Goal: Transaction & Acquisition: Download file/media

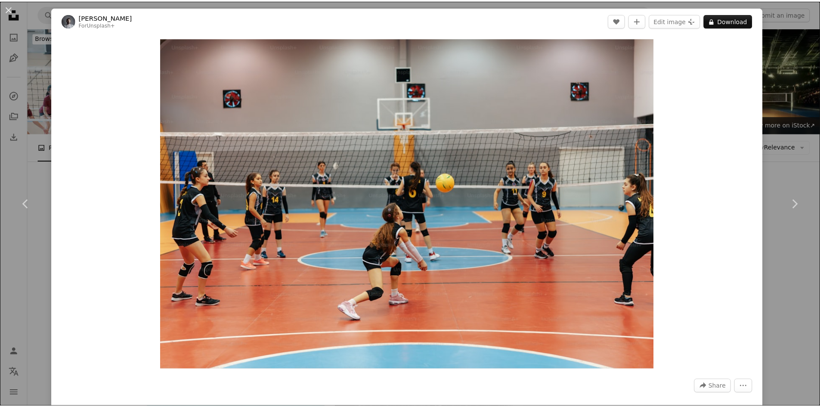
scroll to position [1180, 0]
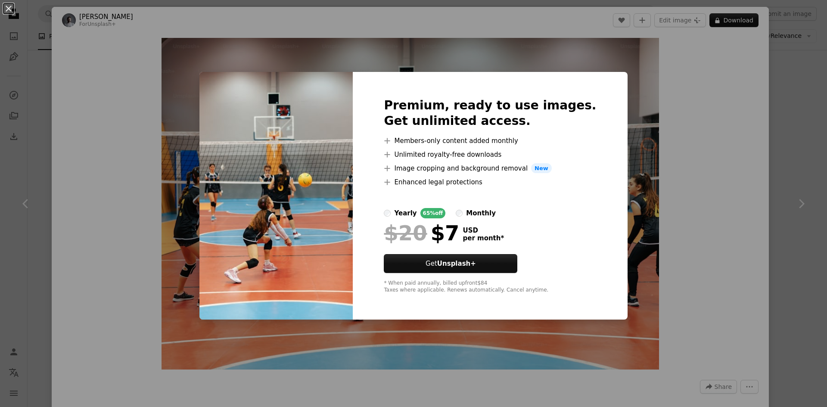
click at [701, 56] on div "An X shape Premium, ready to use images. Get unlimited access. A plus sign Memb…" at bounding box center [413, 203] width 827 height 407
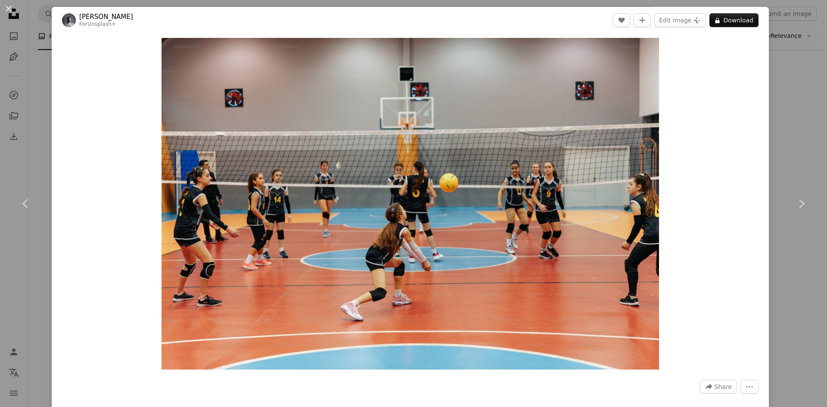
click at [799, 95] on div "An X shape Chevron left Chevron right Yunus Tuğ For Unsplash+ A heart A plus si…" at bounding box center [413, 203] width 827 height 407
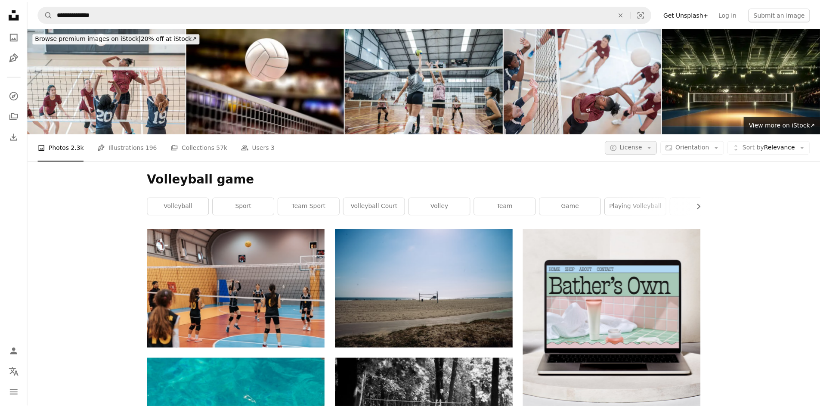
scroll to position [1180, 0]
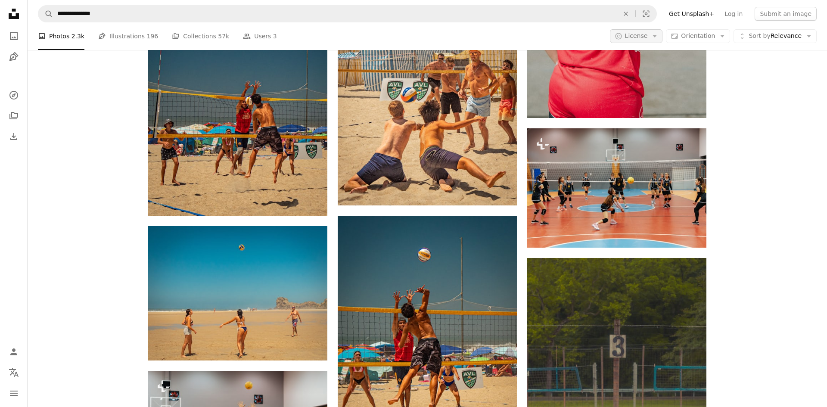
click at [654, 38] on icon "Arrow down" at bounding box center [654, 36] width 8 height 8
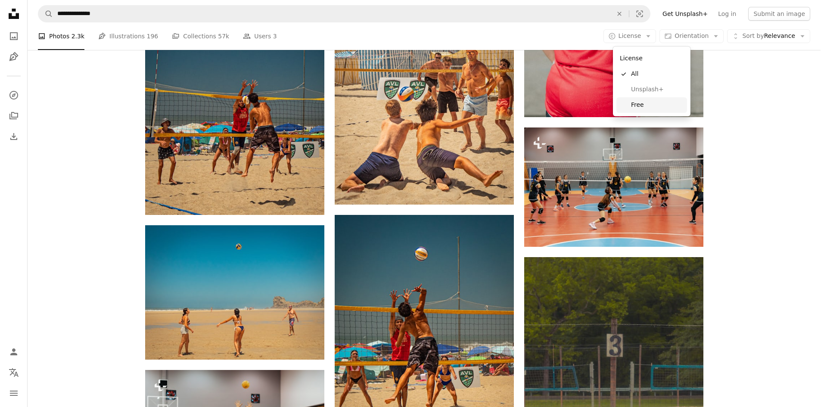
click at [645, 103] on span "Free" at bounding box center [657, 105] width 53 height 9
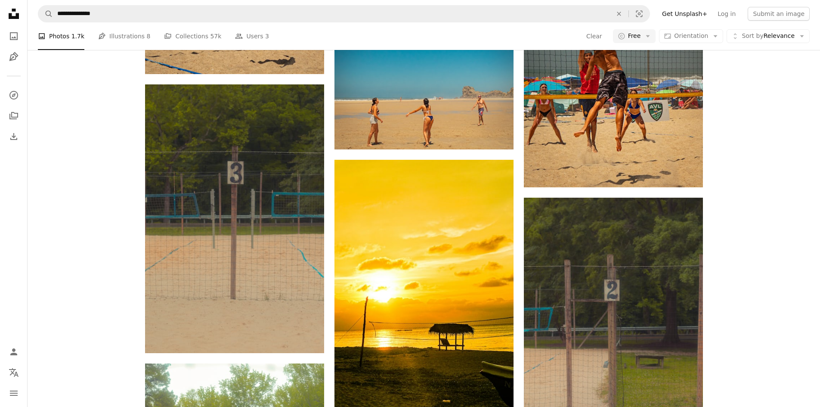
scroll to position [1627, 0]
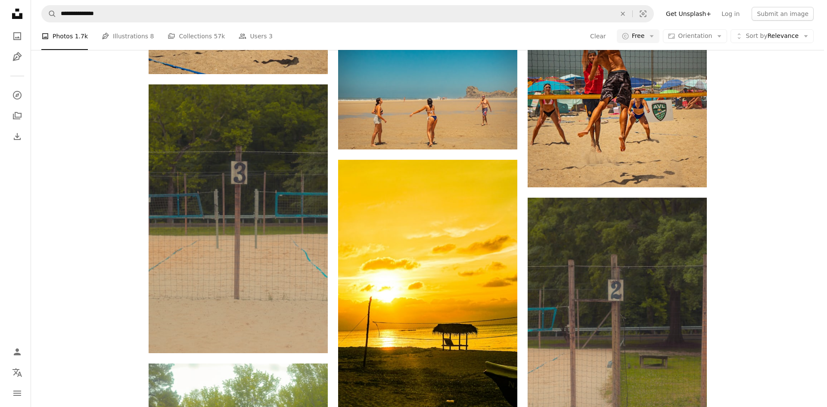
scroll to position [3282, 0]
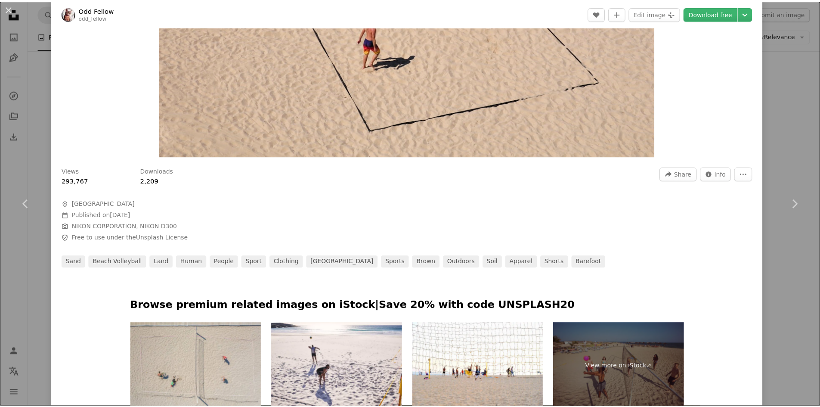
scroll to position [213, 0]
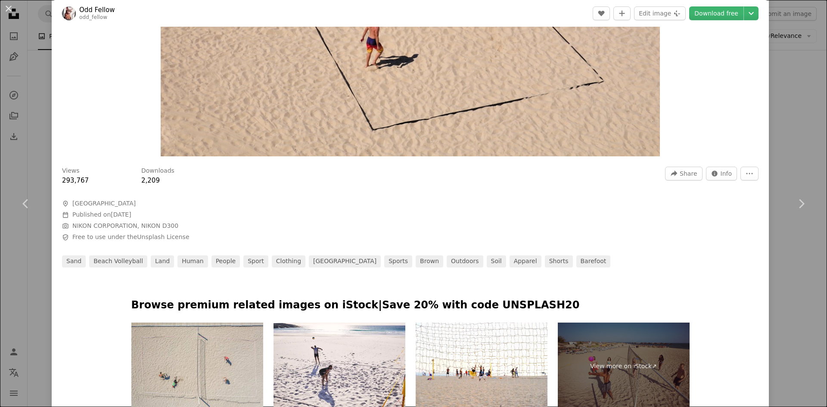
click at [796, 161] on div "An X shape Chevron left Chevron right Odd Fellow odd_fellow A heart A plus sign…" at bounding box center [413, 203] width 827 height 407
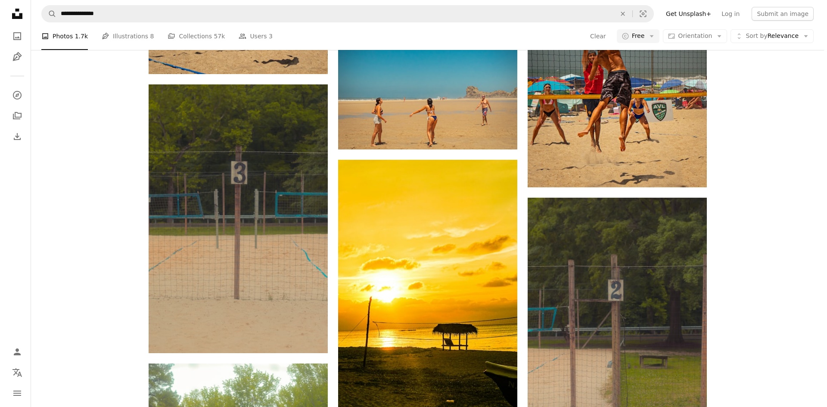
scroll to position [8332, 0]
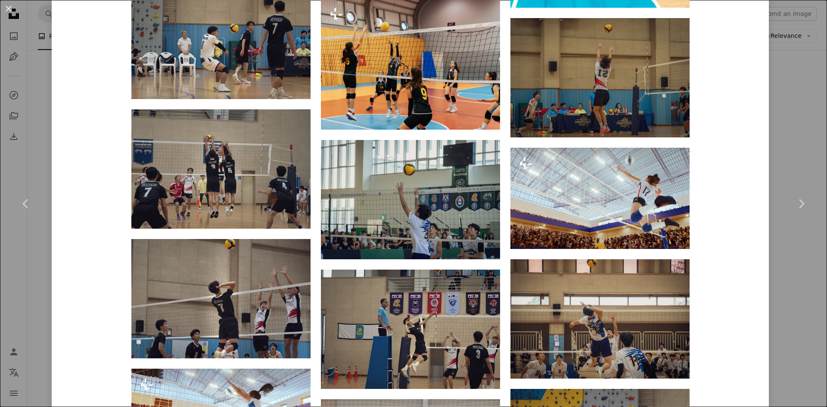
scroll to position [1319, 0]
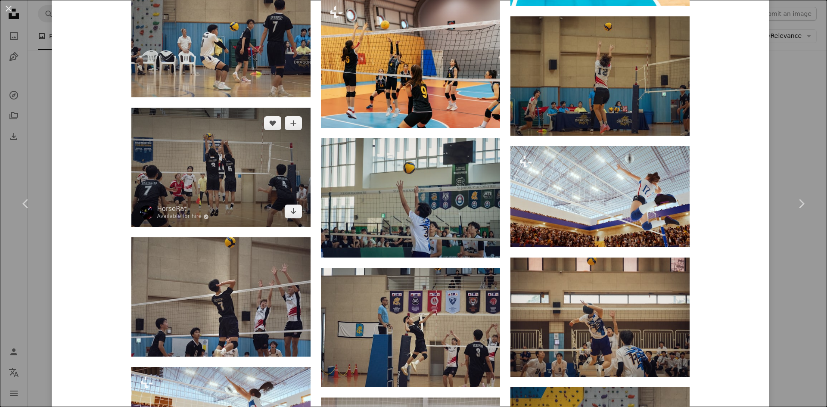
click at [265, 181] on img at bounding box center [220, 167] width 179 height 119
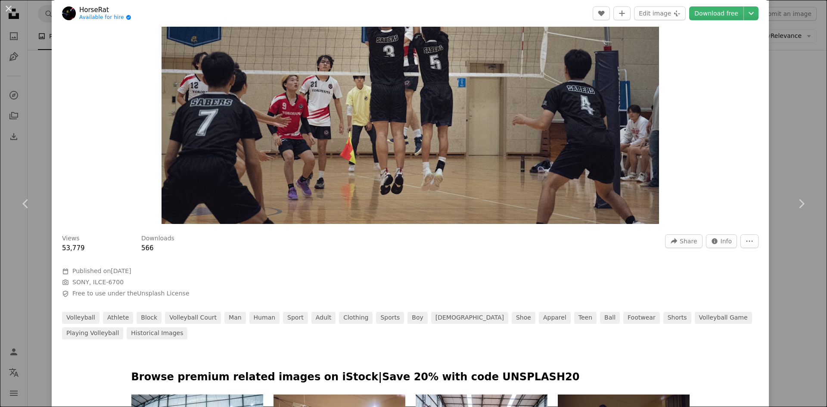
scroll to position [146, 0]
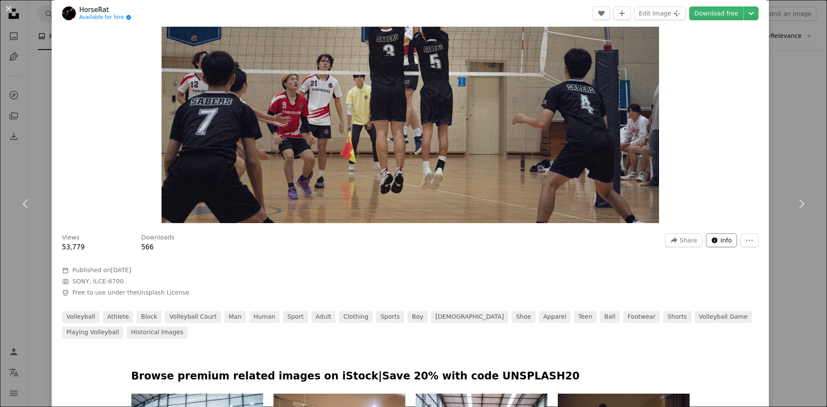
click at [720, 239] on span "Info" at bounding box center [726, 240] width 12 height 13
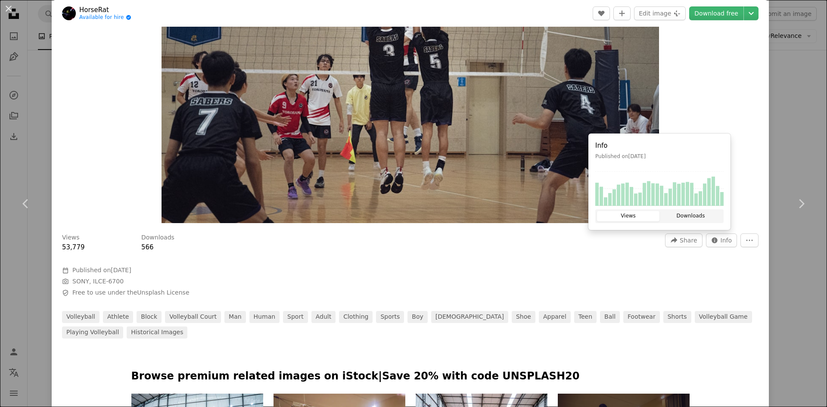
click at [686, 217] on button "Downloads" at bounding box center [690, 216] width 62 height 10
click at [647, 217] on button "Views" at bounding box center [628, 216] width 62 height 10
click at [675, 215] on button "Downloads" at bounding box center [690, 216] width 62 height 10
click at [747, 16] on icon "Chevron down" at bounding box center [751, 13] width 14 height 10
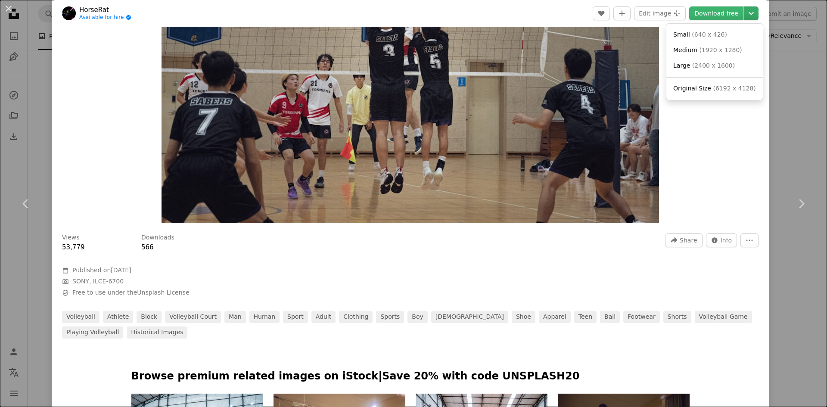
click at [747, 16] on icon "Chevron down" at bounding box center [751, 13] width 14 height 10
click at [742, 245] on button "More Actions" at bounding box center [749, 240] width 18 height 14
drag, startPoint x: 235, startPoint y: 189, endPoint x: 422, endPoint y: 258, distance: 199.7
click at [422, 258] on div at bounding box center [410, 259] width 696 height 14
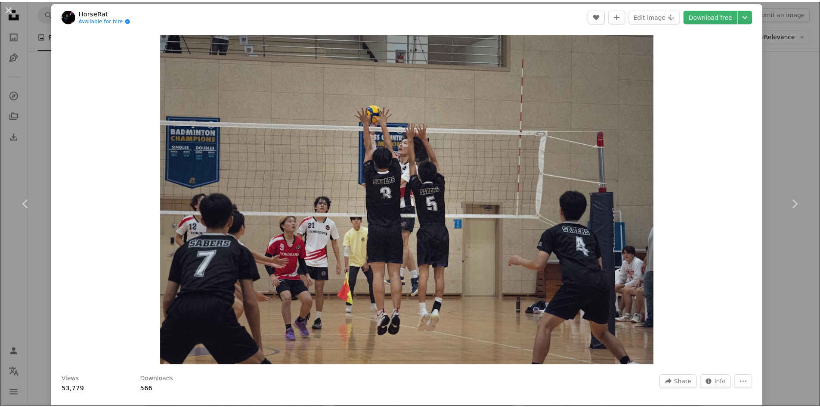
scroll to position [0, 0]
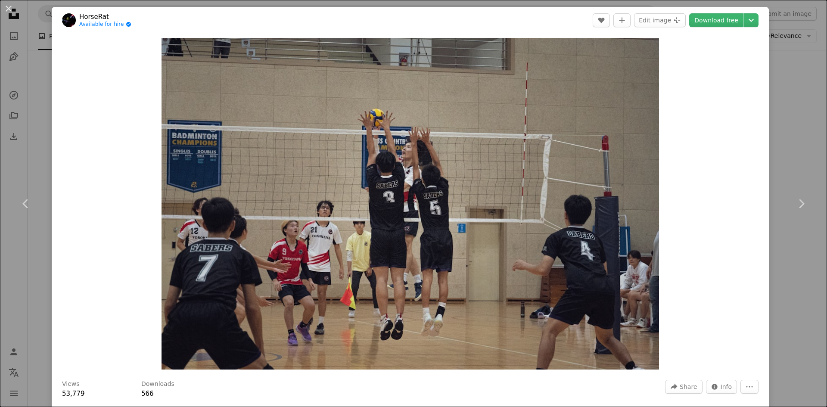
click at [807, 80] on div "An X shape Chevron left Chevron right HorseRat Available for hire A checkmark i…" at bounding box center [413, 203] width 827 height 407
